Goal: Transaction & Acquisition: Download file/media

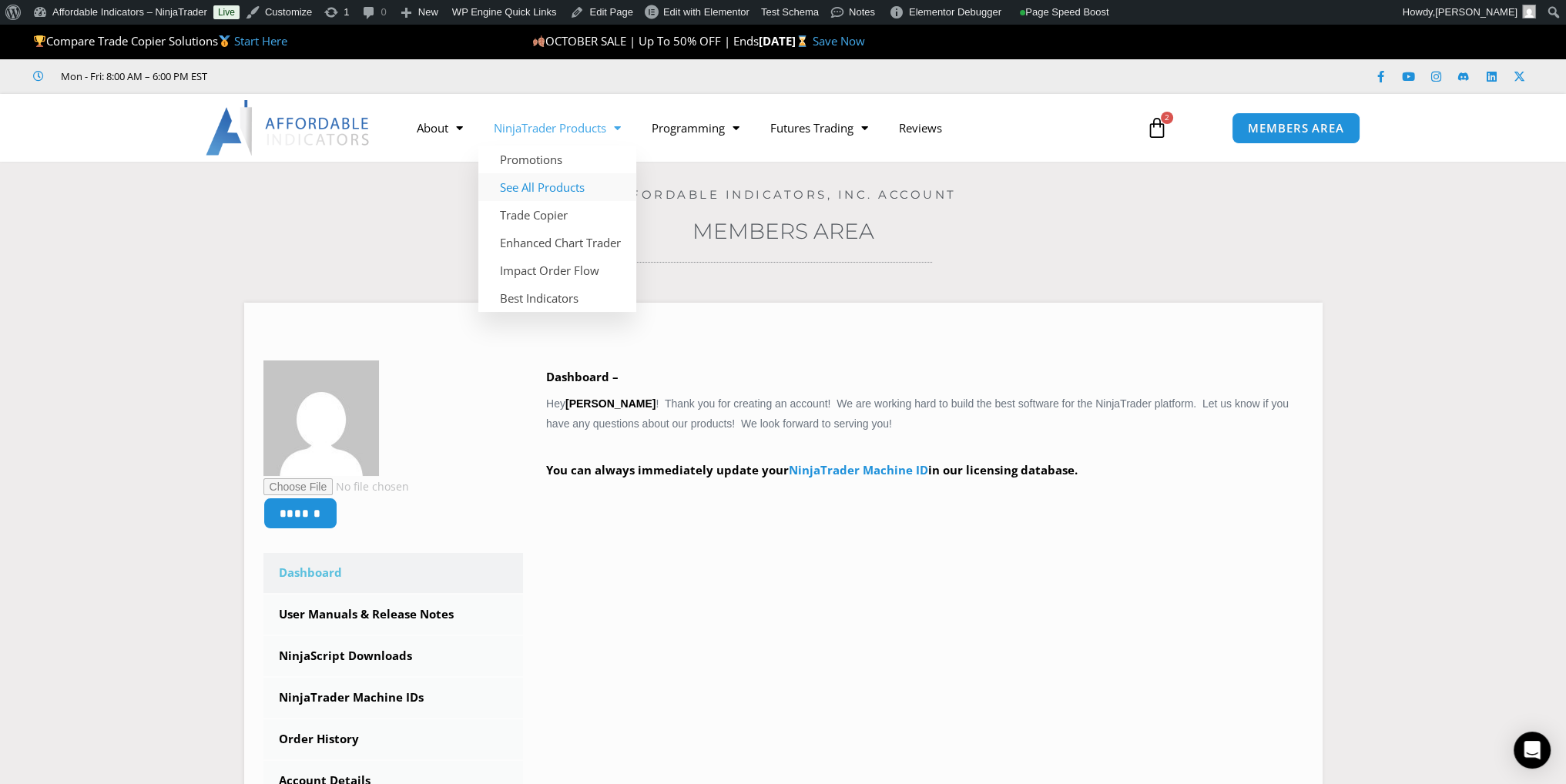
click at [546, 186] on link "See All Products" at bounding box center [557, 186] width 158 height 28
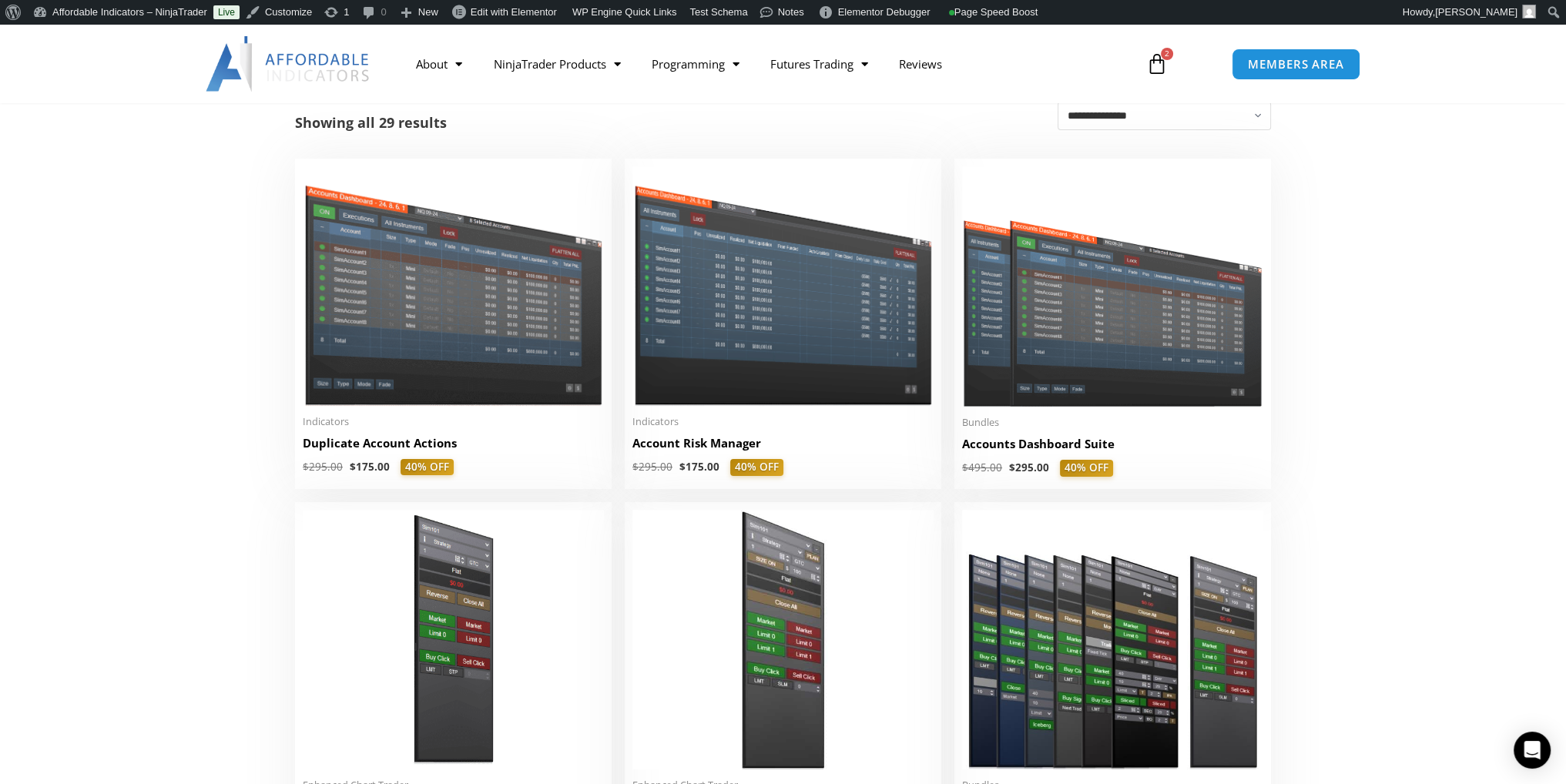
scroll to position [308, 0]
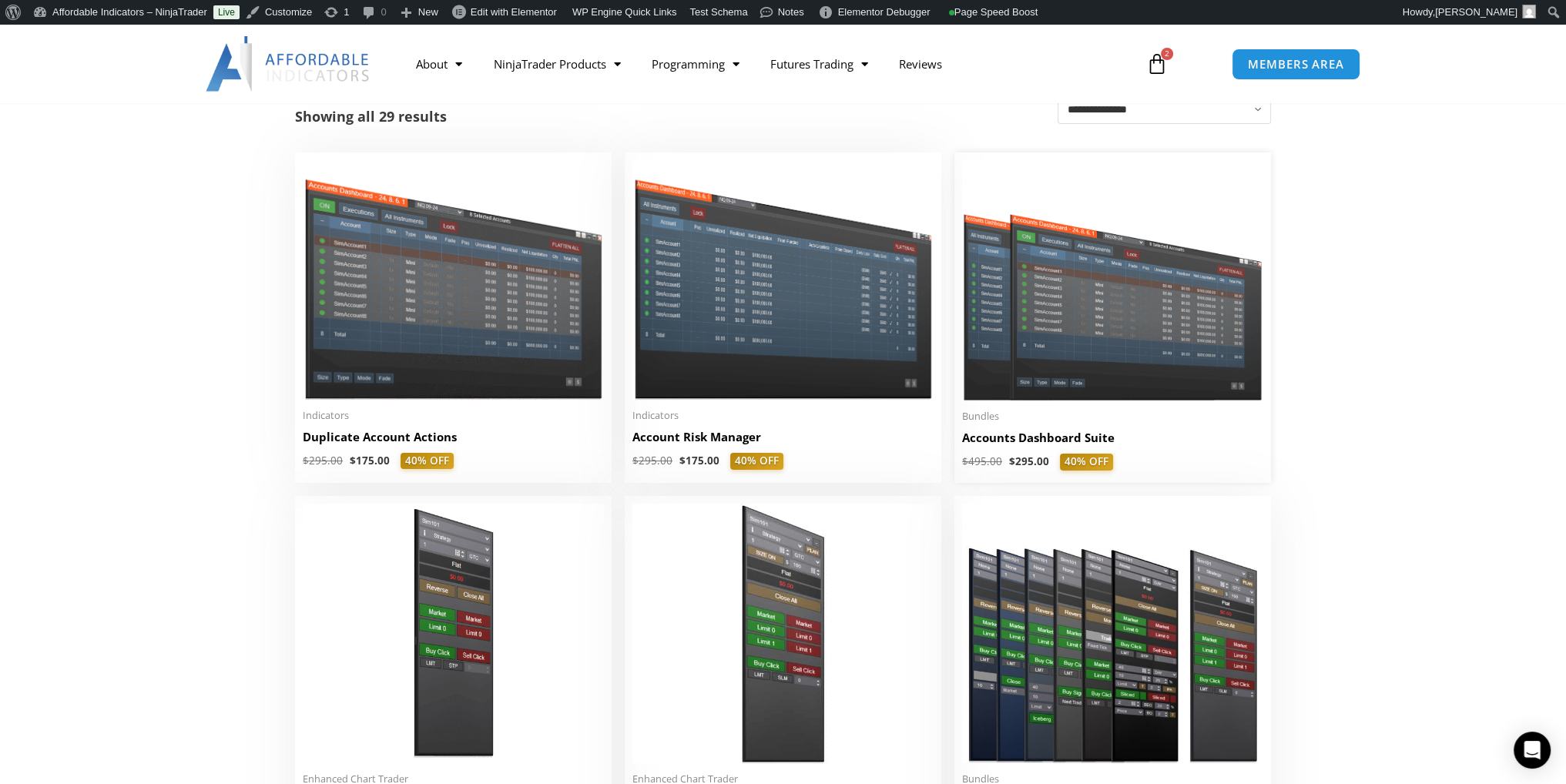
click at [1041, 385] on img at bounding box center [1113, 280] width 301 height 240
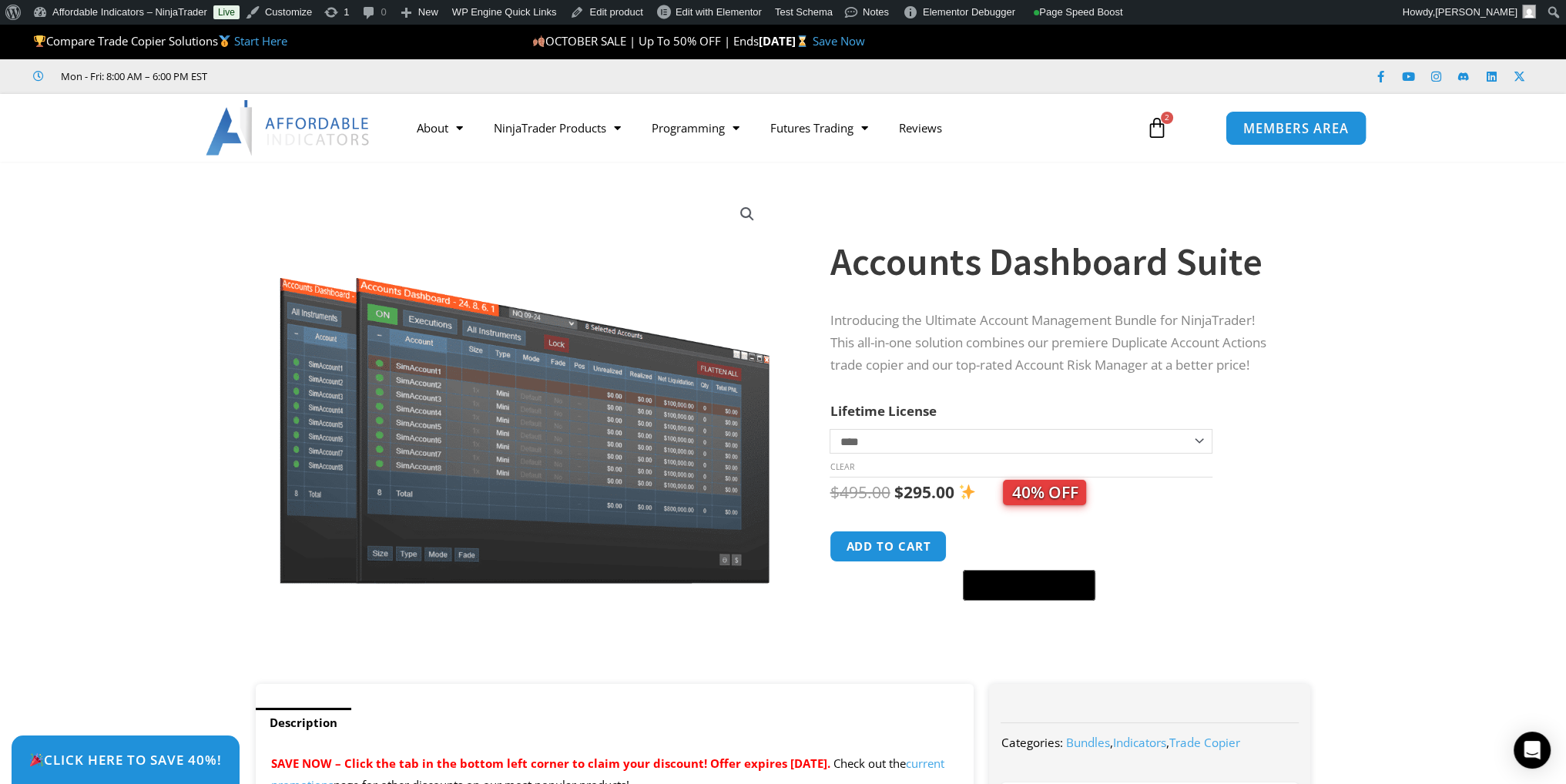
click at [1307, 122] on span "MEMBERS AREA" at bounding box center [1296, 128] width 106 height 13
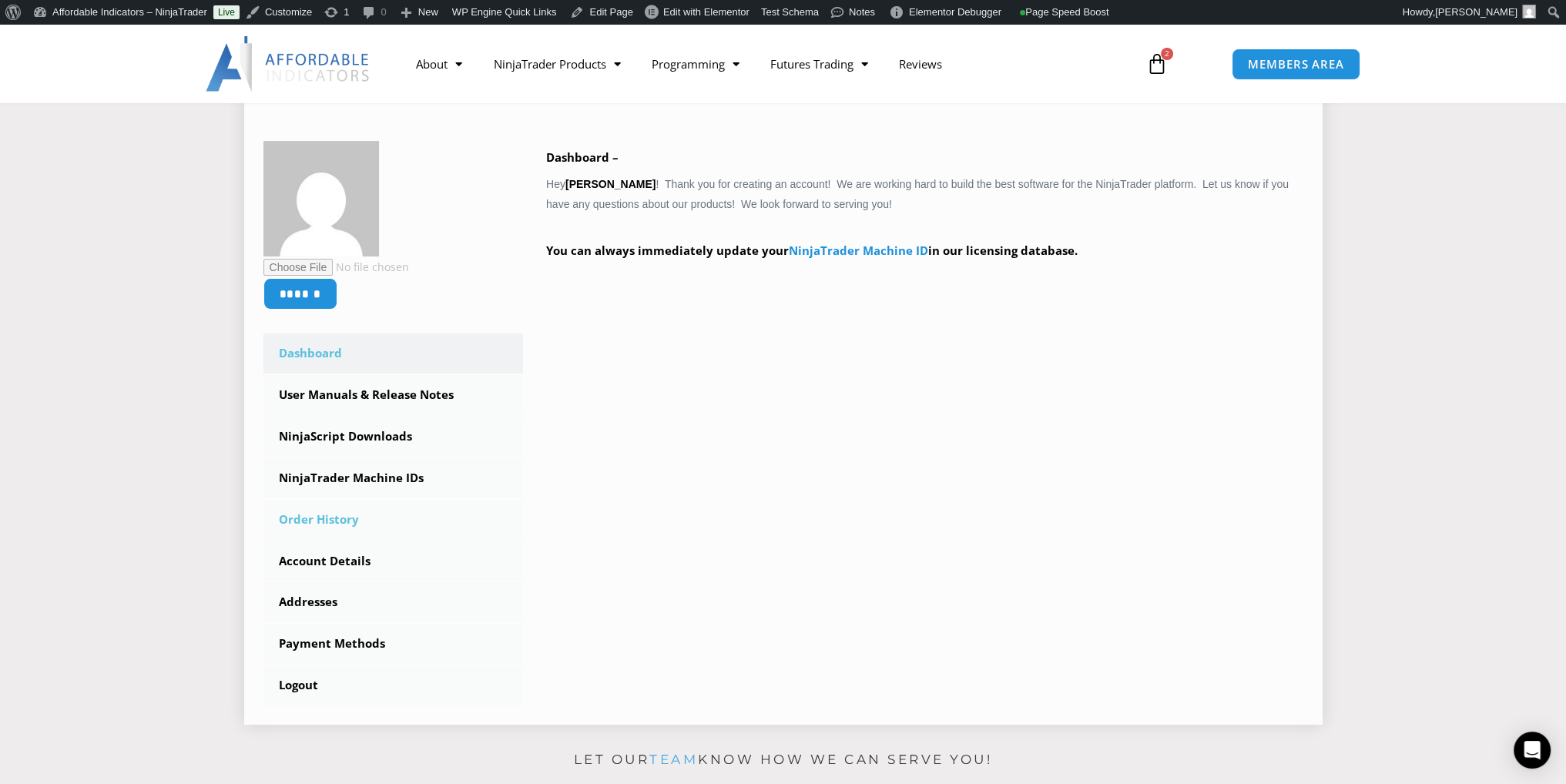
scroll to position [231, 0]
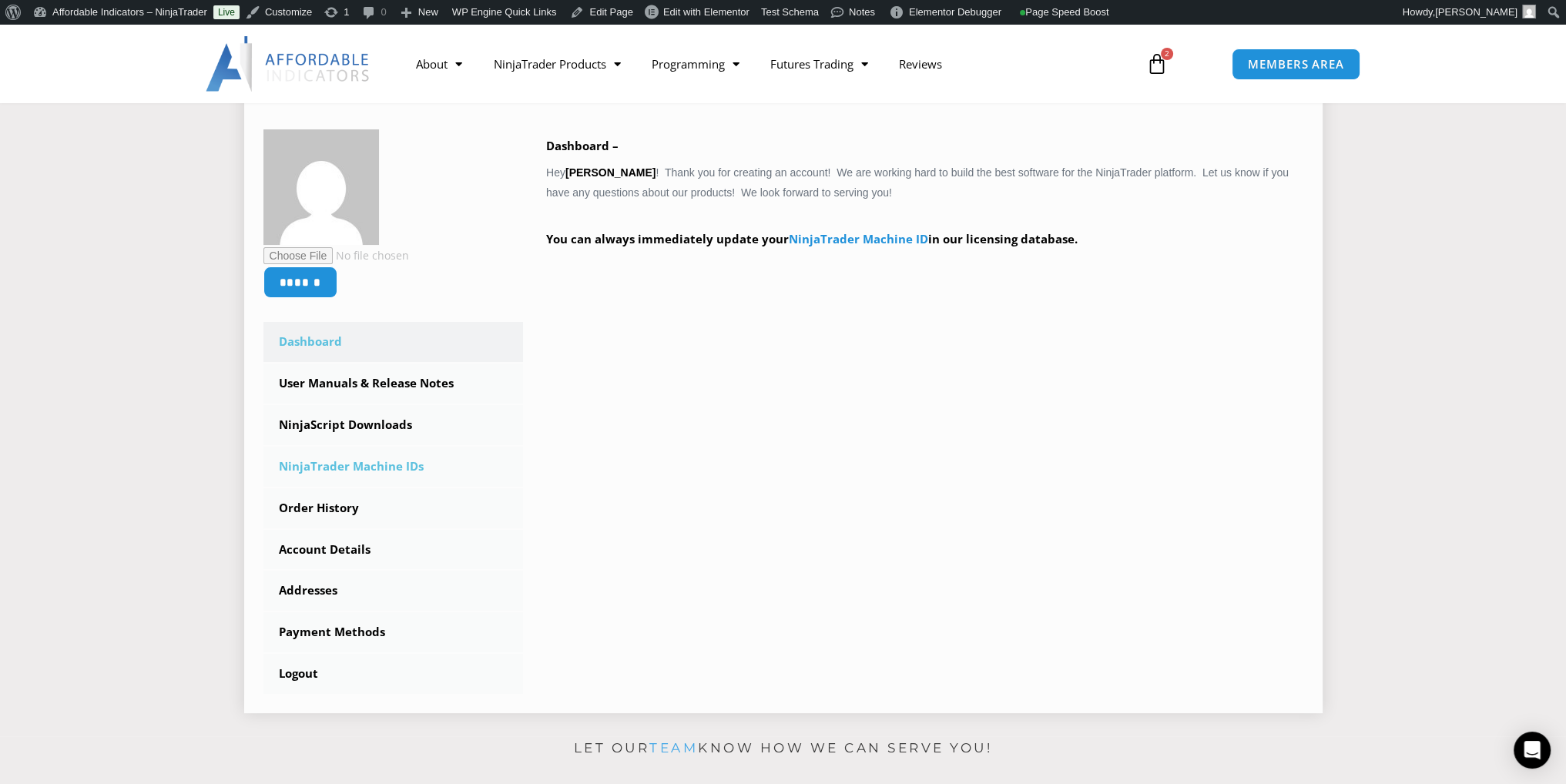
click at [367, 464] on link "NinjaTrader Machine IDs" at bounding box center [393, 466] width 260 height 40
click at [382, 427] on link "NinjaScript Downloads" at bounding box center [393, 425] width 260 height 40
